Goal: Answer question/provide support: Share knowledge or assist other users

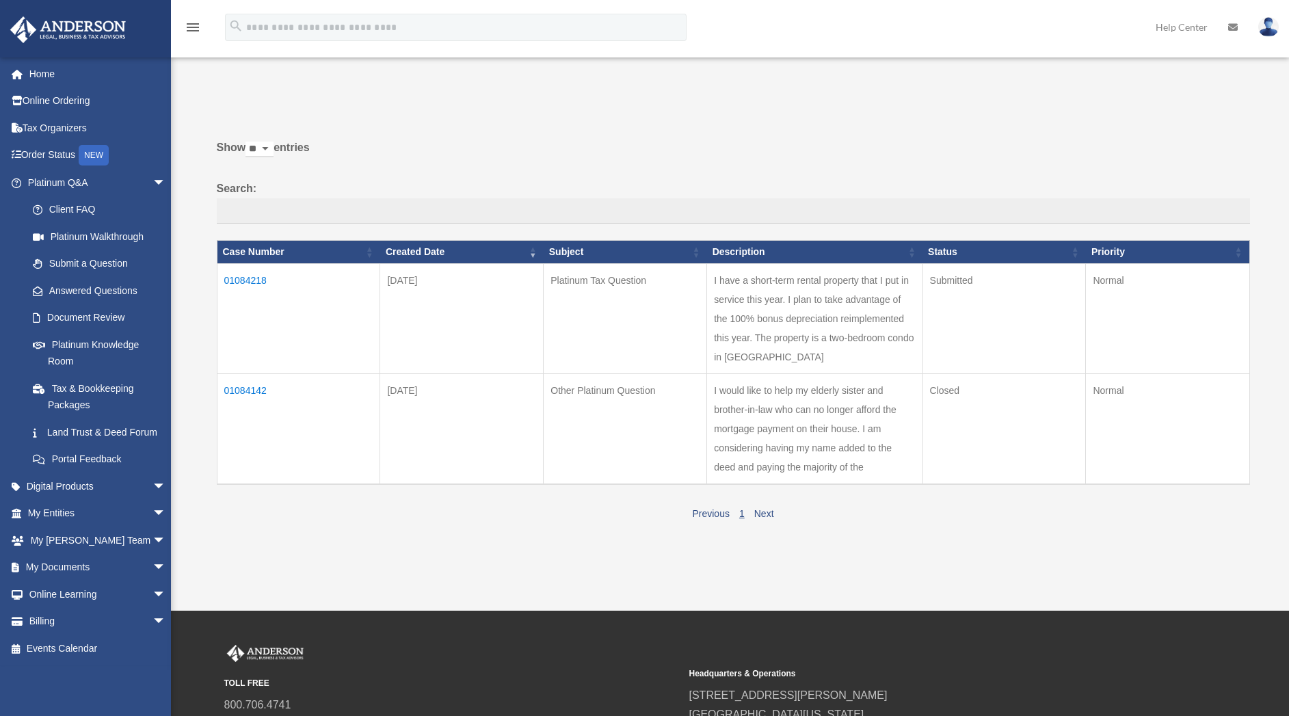
click at [250, 282] on td "01084218" at bounding box center [298, 319] width 163 height 110
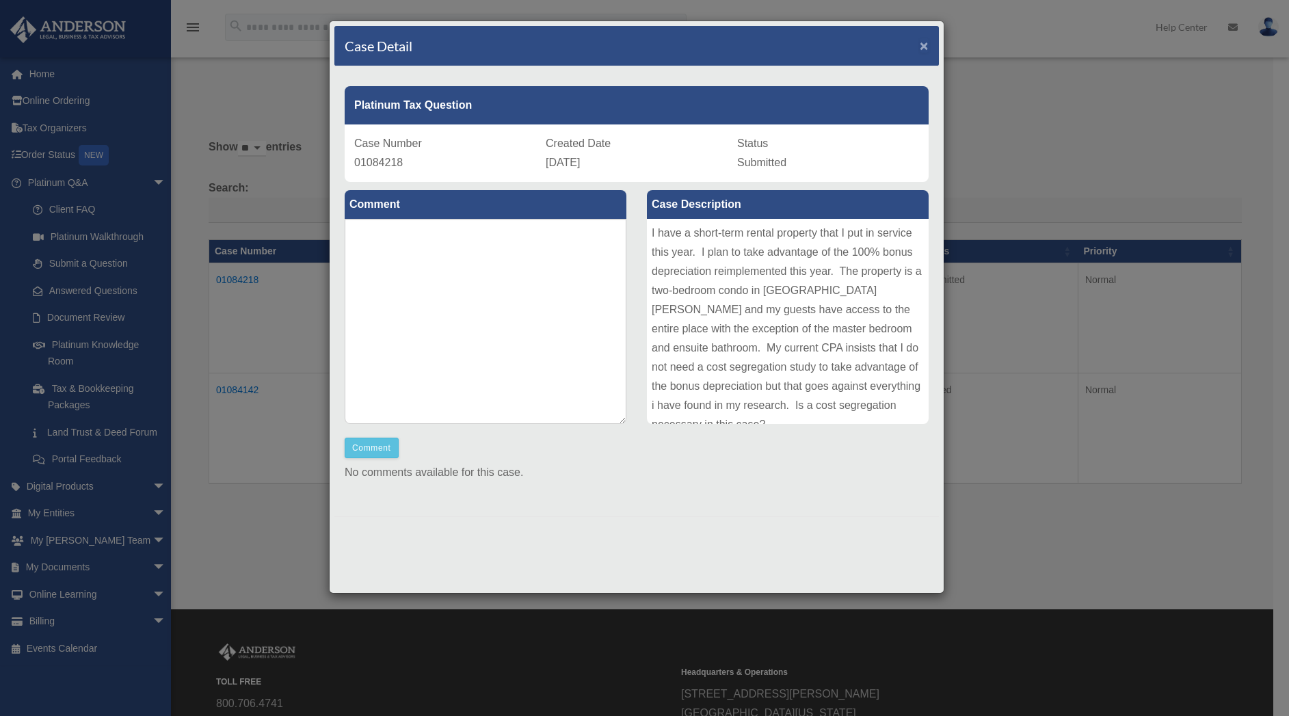
click at [920, 49] on span "×" at bounding box center [924, 46] width 9 height 16
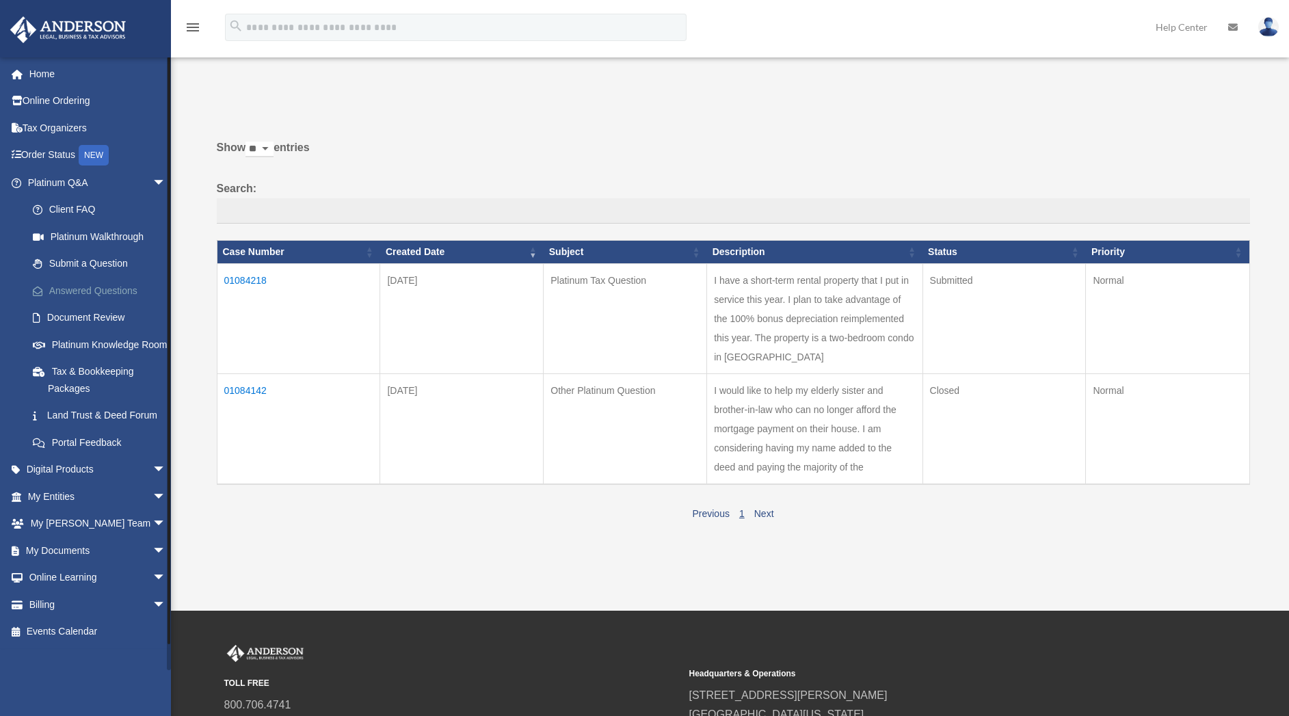
click at [111, 295] on link "Answered Questions" at bounding box center [103, 290] width 168 height 27
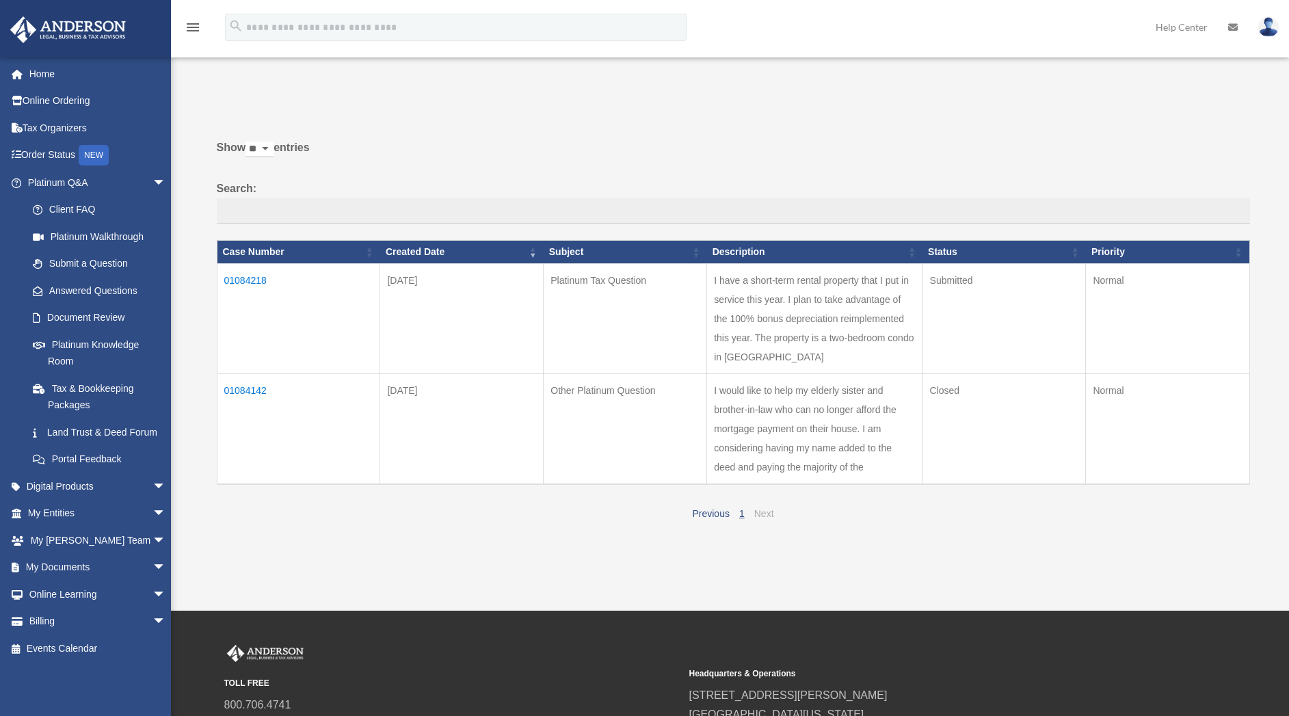
click at [764, 519] on link "Next" at bounding box center [764, 513] width 20 height 11
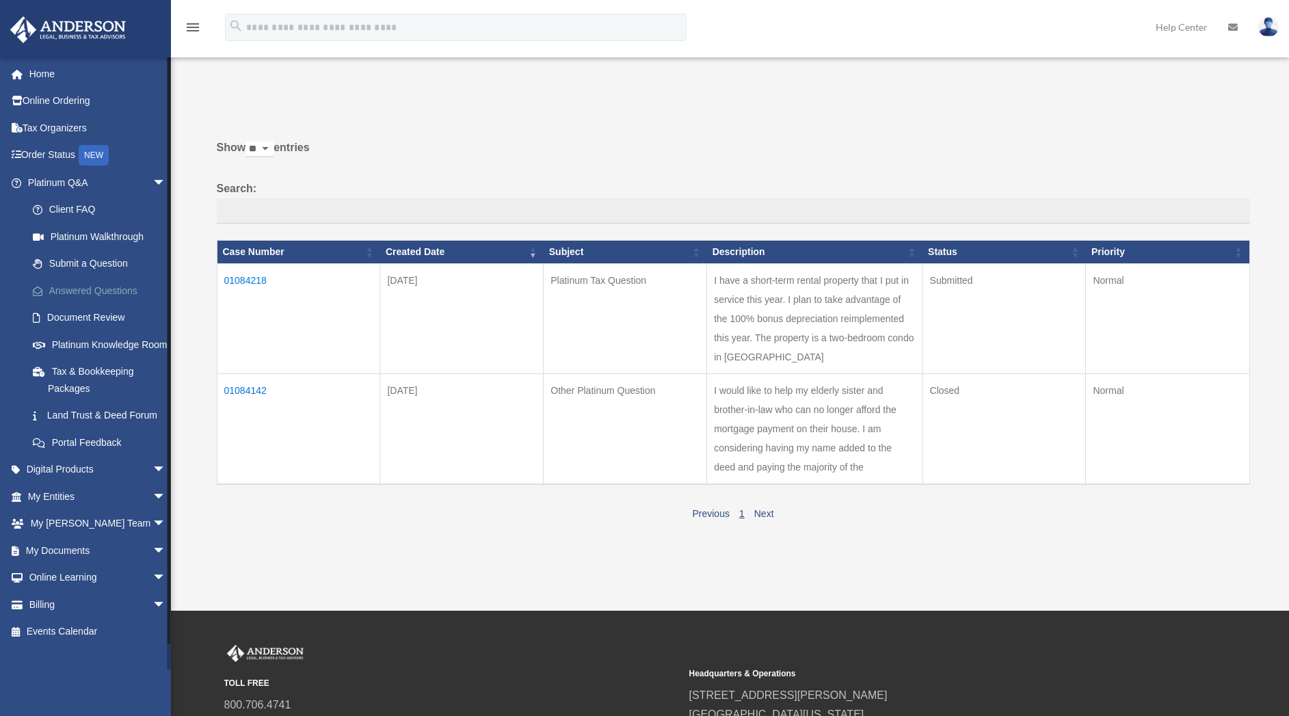
click at [107, 291] on link "Answered Questions" at bounding box center [103, 290] width 168 height 27
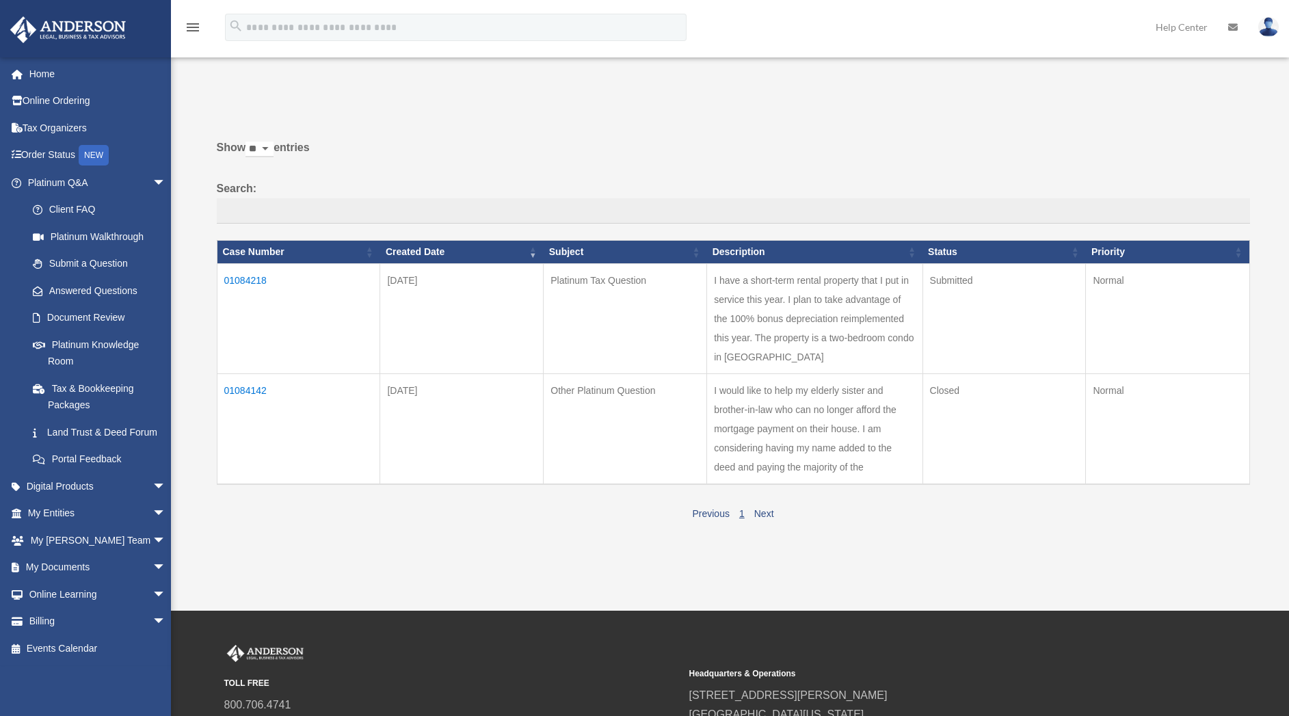
click at [256, 280] on td "01084218" at bounding box center [298, 319] width 163 height 110
click at [252, 281] on td "01084218" at bounding box center [298, 319] width 163 height 110
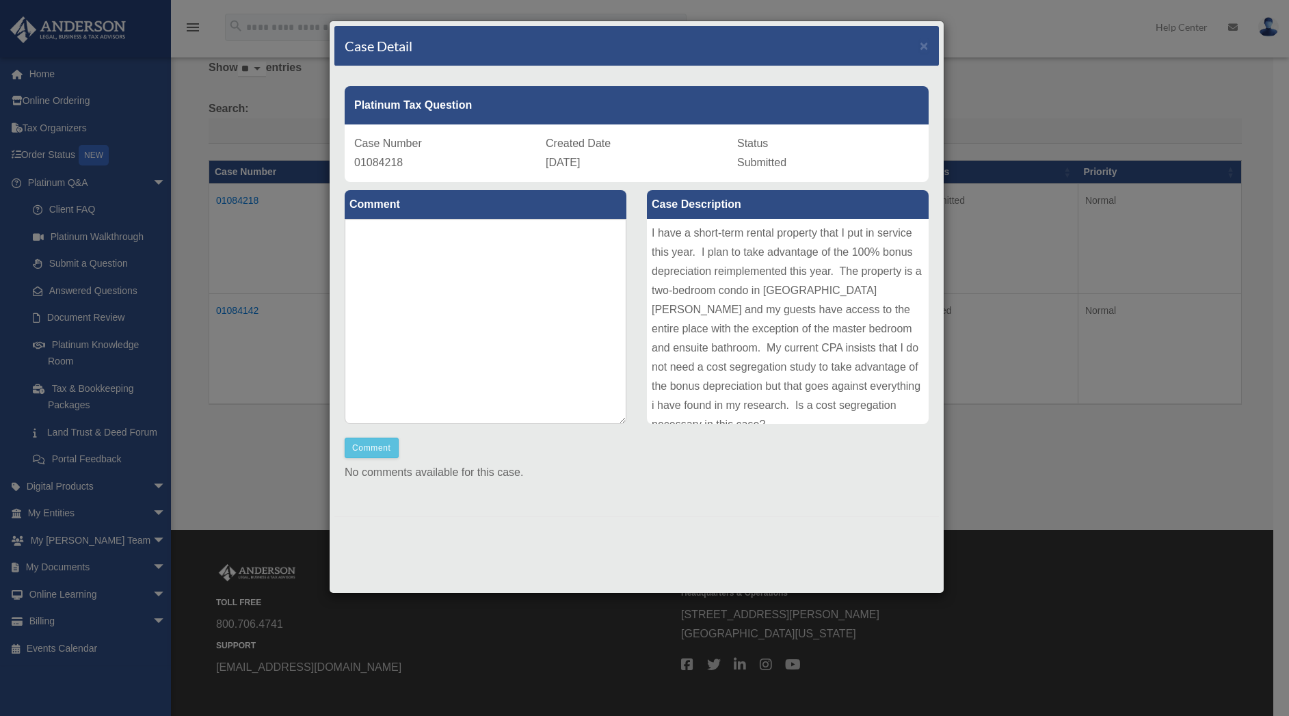
scroll to position [80, 0]
click at [705, 352] on div "I have a short-term rental property that I put in service this year. I plan to …" at bounding box center [788, 321] width 282 height 205
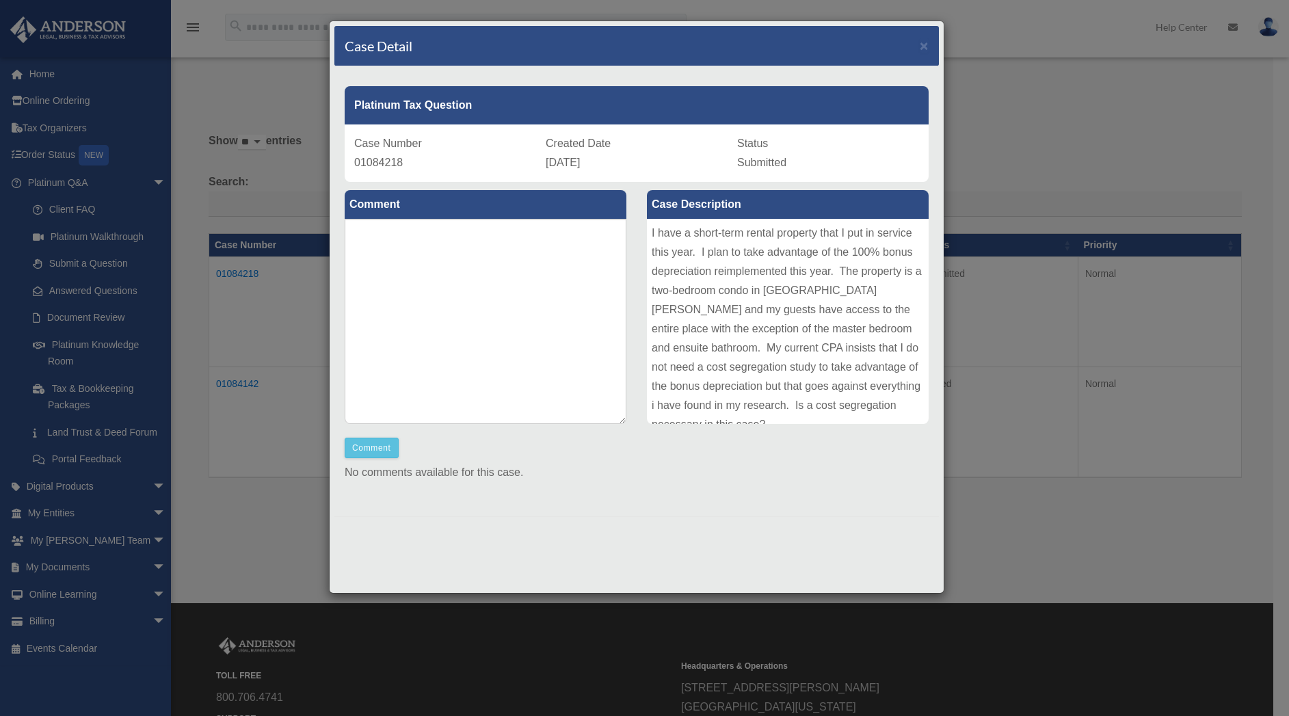
scroll to position [0, 0]
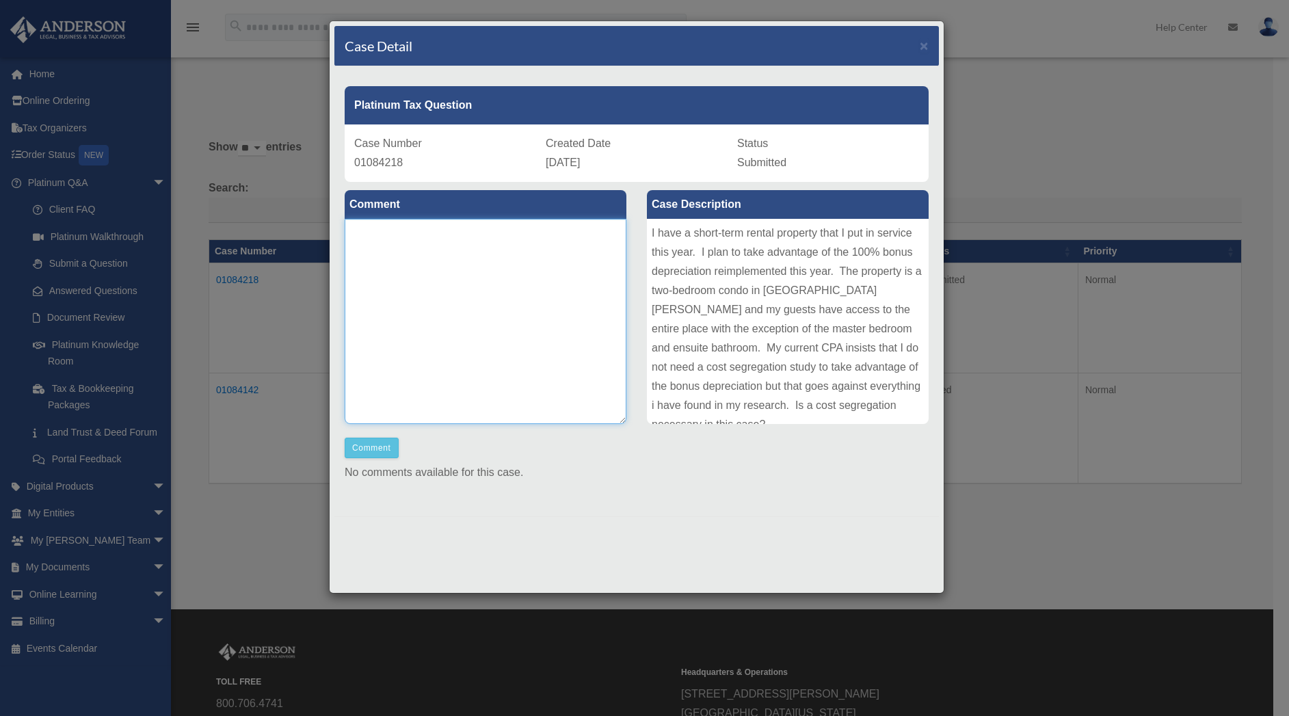
click at [439, 250] on textarea at bounding box center [486, 321] width 282 height 205
click at [415, 165] on div "Case Number 01084218" at bounding box center [445, 153] width 182 height 38
click at [415, 256] on textarea at bounding box center [486, 321] width 282 height 205
click at [926, 48] on span "×" at bounding box center [924, 46] width 9 height 16
